Goal: Transaction & Acquisition: Book appointment/travel/reservation

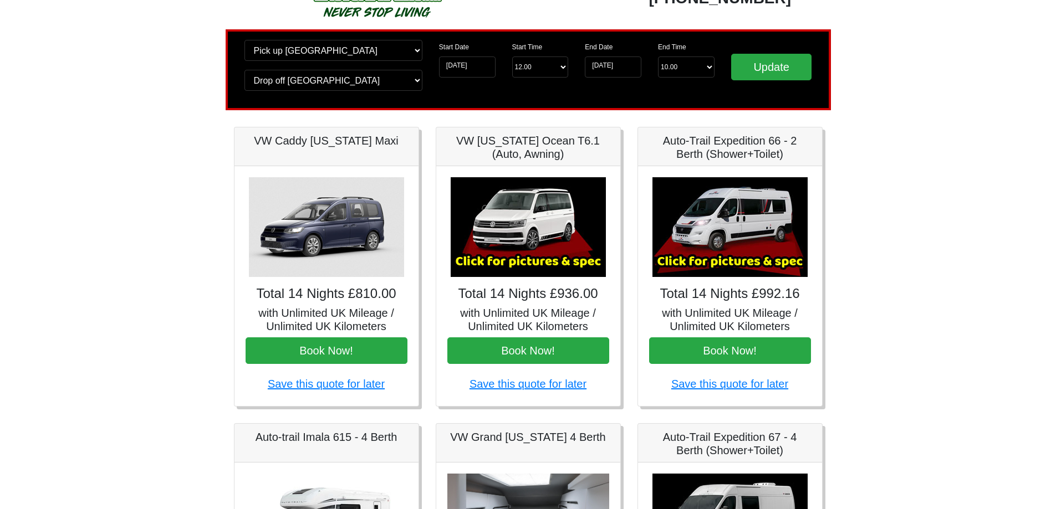
scroll to position [111, 0]
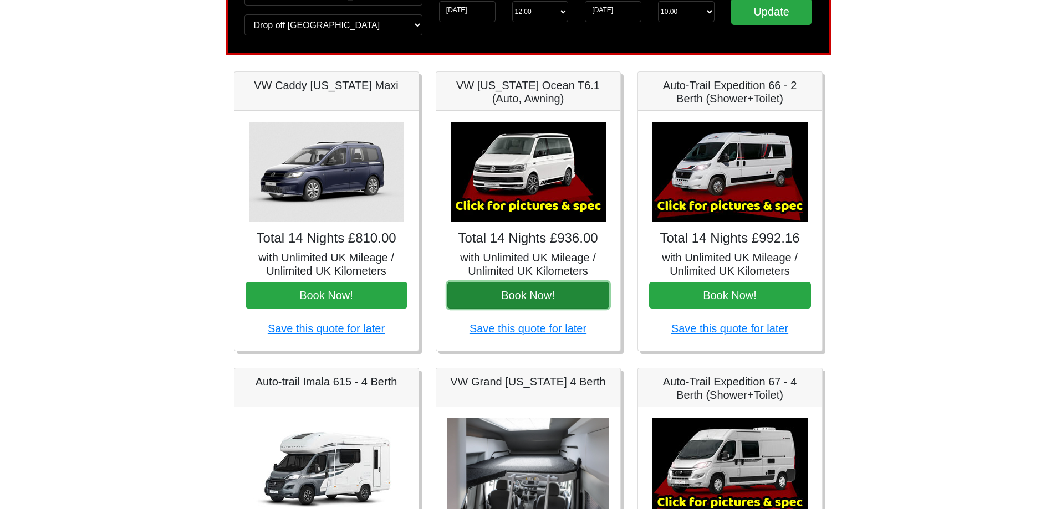
click at [529, 291] on button "Book Now!" at bounding box center [528, 295] width 162 height 27
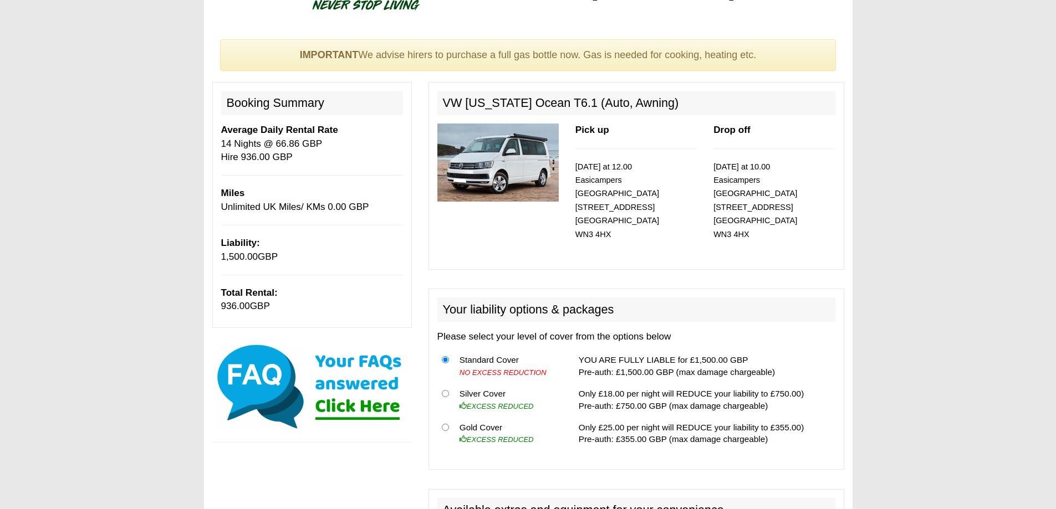
scroll to position [111, 0]
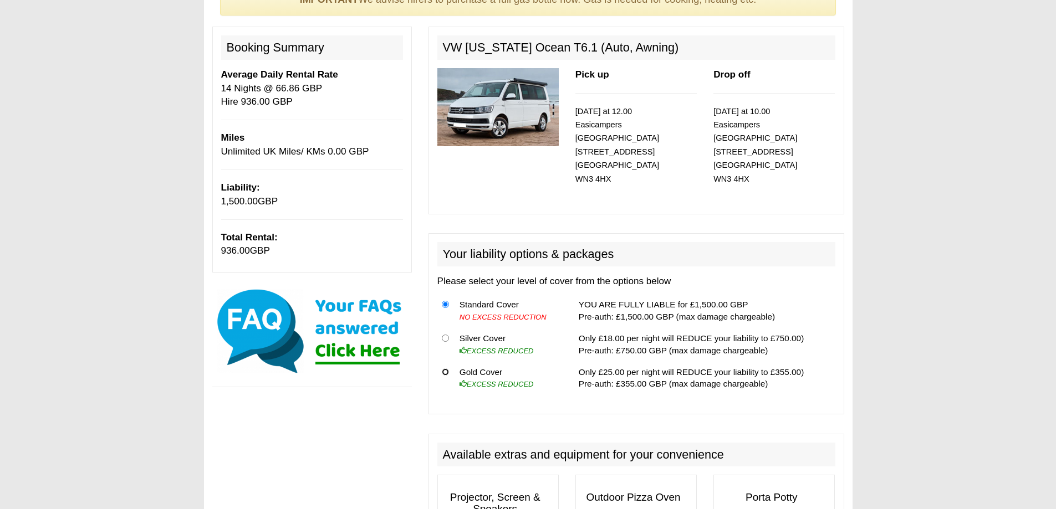
click at [444, 369] on input "radio" at bounding box center [445, 372] width 7 height 7
radio input "true"
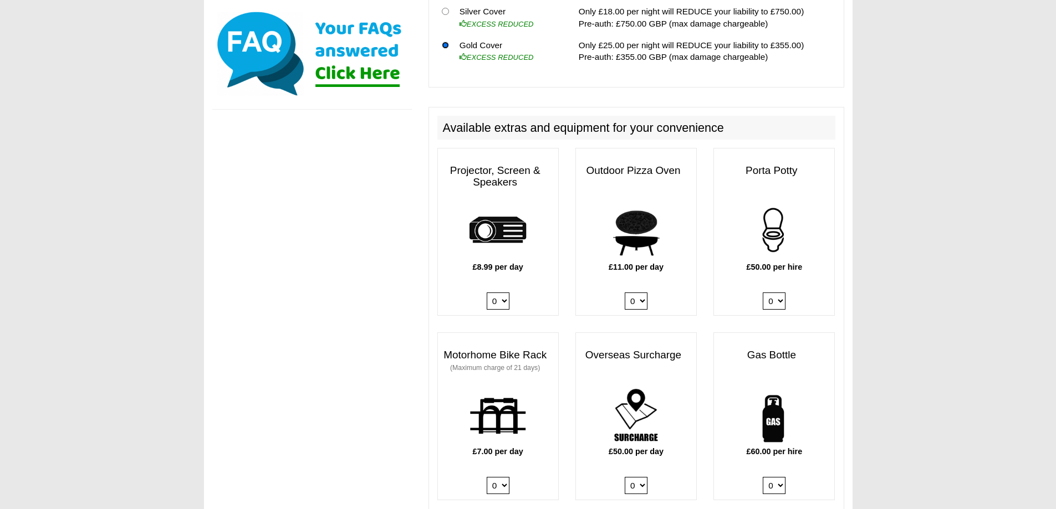
scroll to position [499, 0]
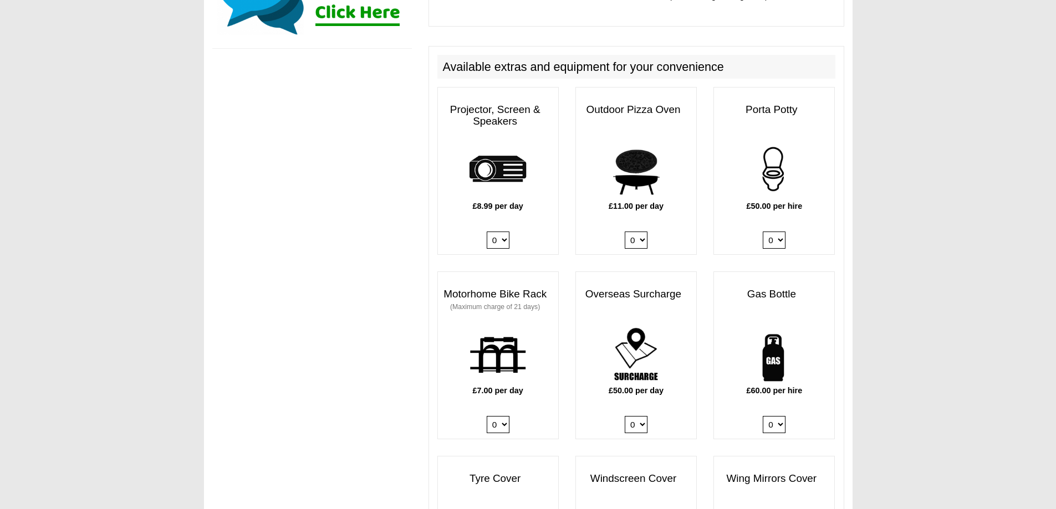
click at [778, 416] on select "0 1" at bounding box center [774, 424] width 23 height 17
select select "Gas Bottle x QTY 1 @ 60.00 GBP per hire."
click at [763, 416] on select "0 1" at bounding box center [774, 424] width 23 height 17
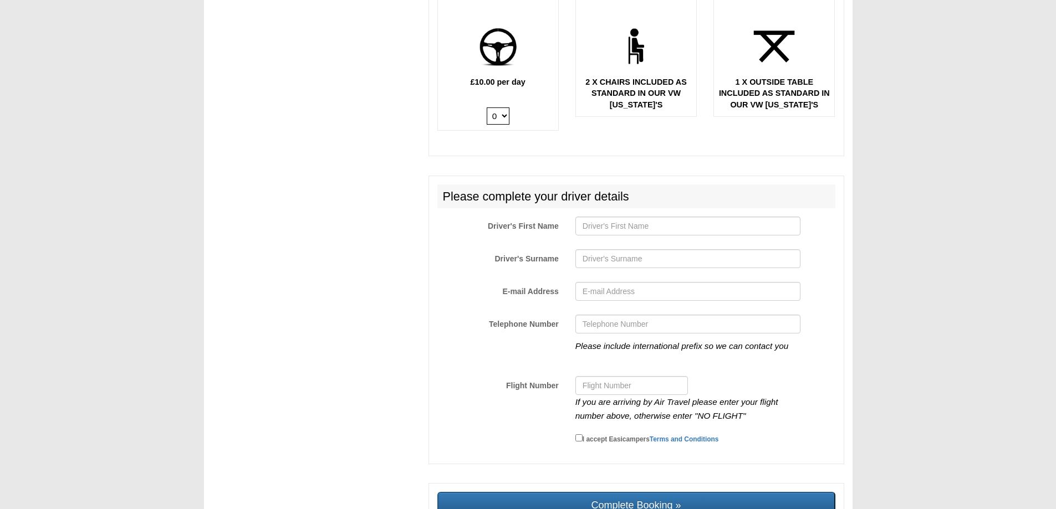
scroll to position [1546, 0]
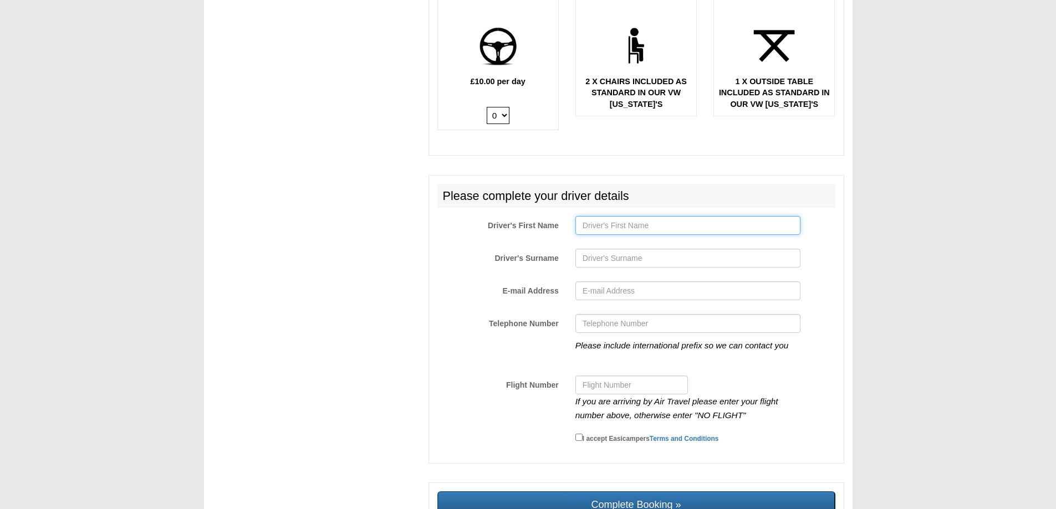
click at [609, 216] on input "Driver's First Name" at bounding box center [687, 225] width 225 height 19
type input "[PERSON_NAME]"
type input "waterhouse"
type input "[PERSON_NAME][EMAIL_ADDRESS][PERSON_NAME][DOMAIN_NAME]"
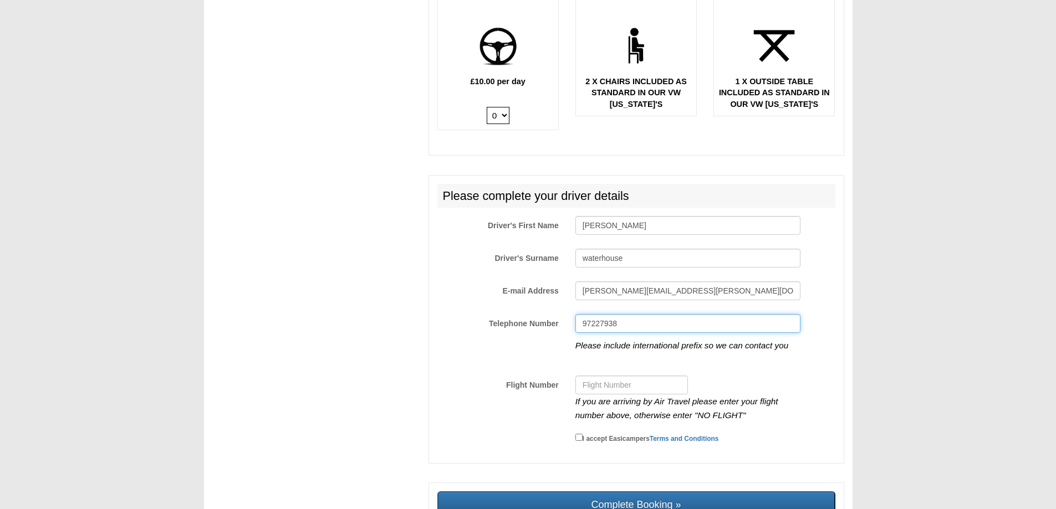
drag, startPoint x: 580, startPoint y: 316, endPoint x: 602, endPoint y: 320, distance: 22.5
click at [580, 316] on input "97227938" at bounding box center [687, 323] width 225 height 19
type input "[PHONE_NUMBER]"
click at [617, 376] on input "Flight Number" at bounding box center [631, 385] width 112 height 19
type input "n"
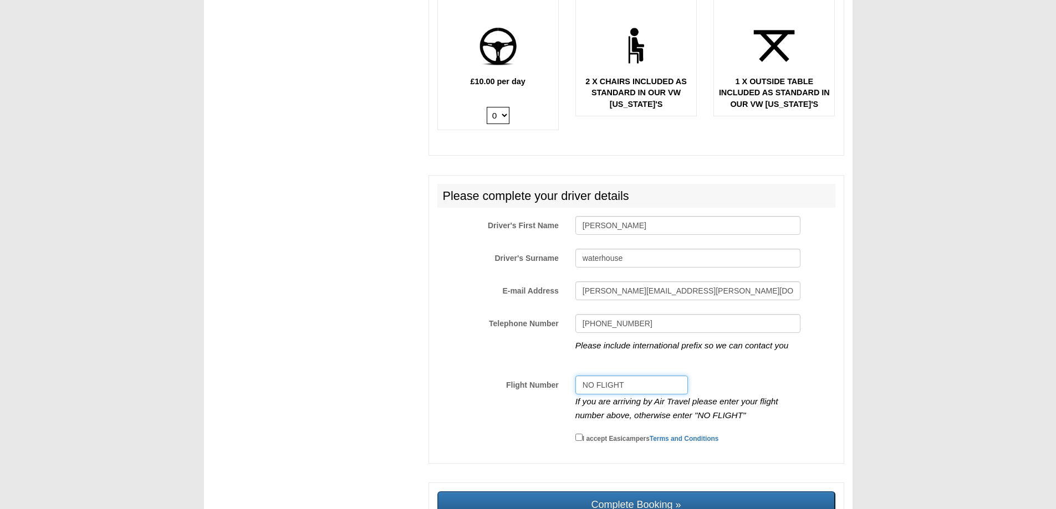
type input "NO FLIGHT"
click at [578, 434] on input "I accept Easicampers Terms and Conditions" at bounding box center [578, 437] width 7 height 7
checkbox input "true"
click at [609, 495] on input "Complete Booking »" at bounding box center [636, 505] width 398 height 27
type input "Sending, please wait..."
